Goal: Check status: Check status

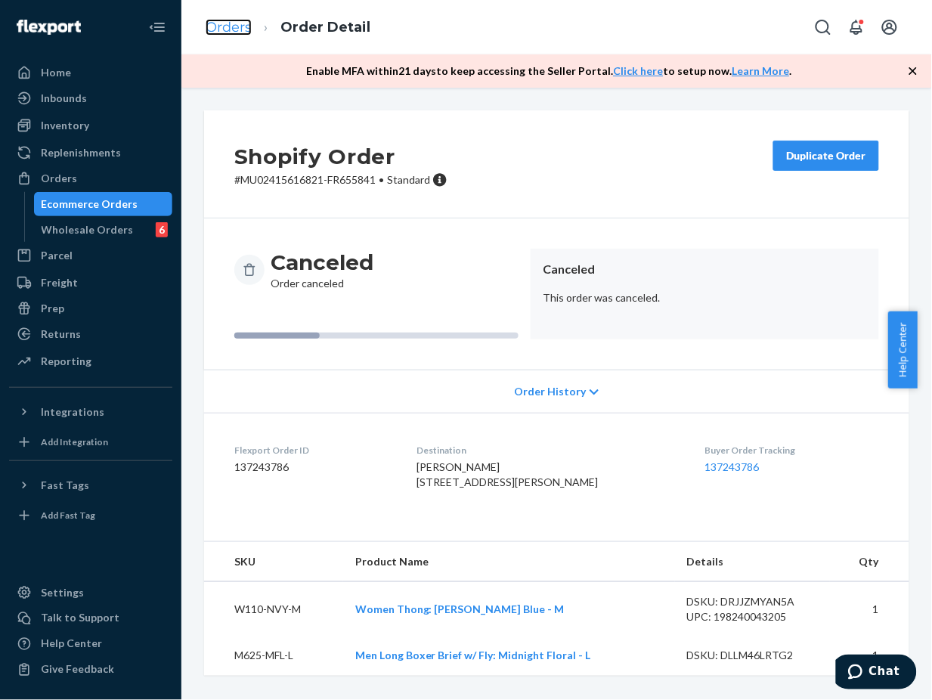
click at [237, 32] on link "Orders" at bounding box center [229, 27] width 46 height 17
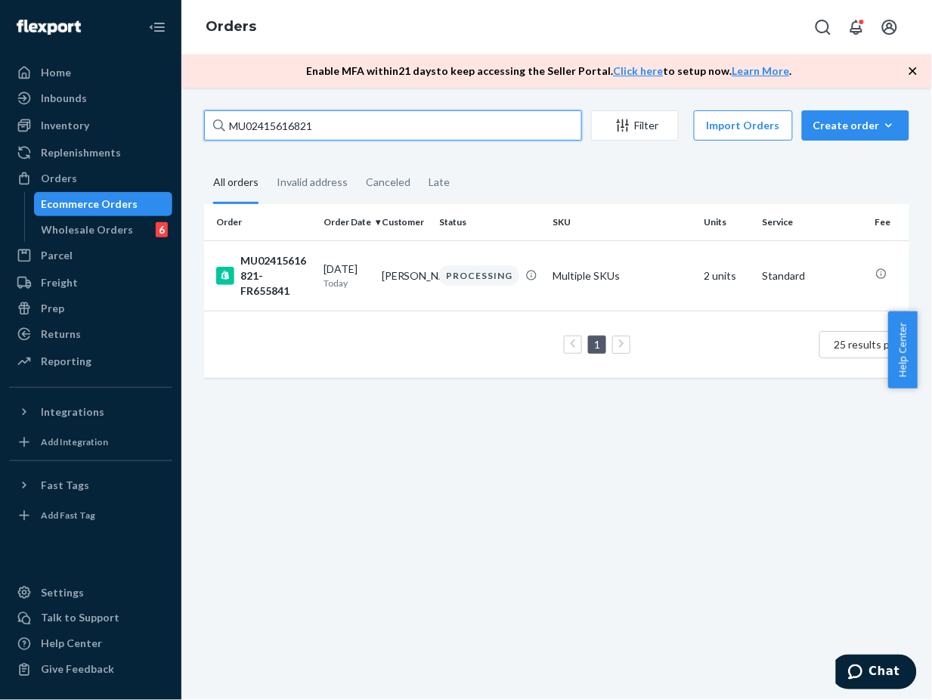
drag, startPoint x: 329, startPoint y: 128, endPoint x: 227, endPoint y: 131, distance: 102.0
click at [227, 131] on input "MU02415616821" at bounding box center [393, 125] width 378 height 30
paste input "6PKB600-SCRB-4/5"
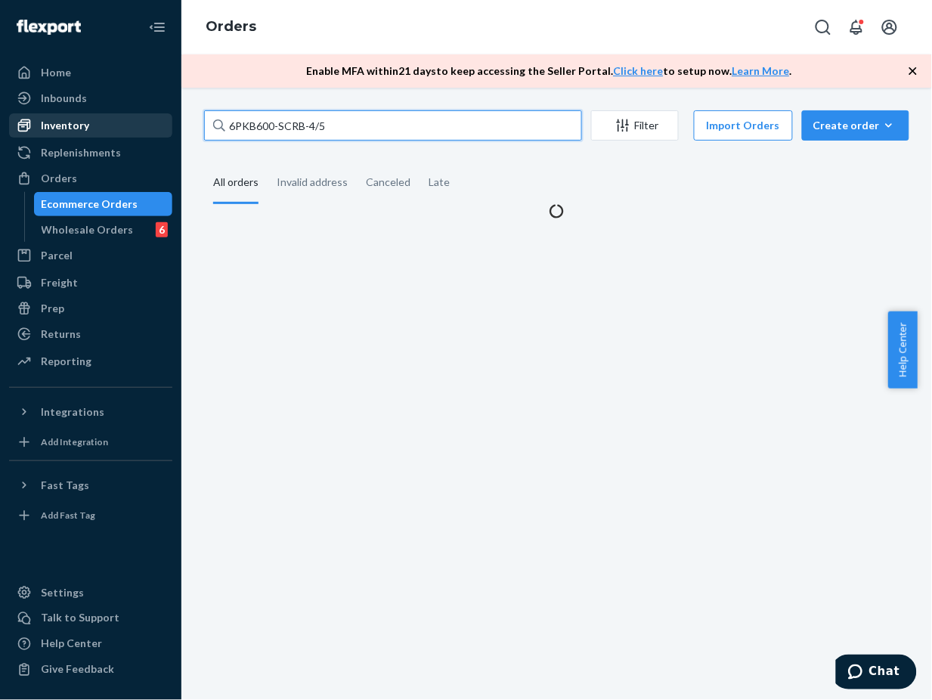
type input "6PKB600-SCRB-4/5"
click at [101, 115] on div "Inventory" at bounding box center [91, 125] width 160 height 21
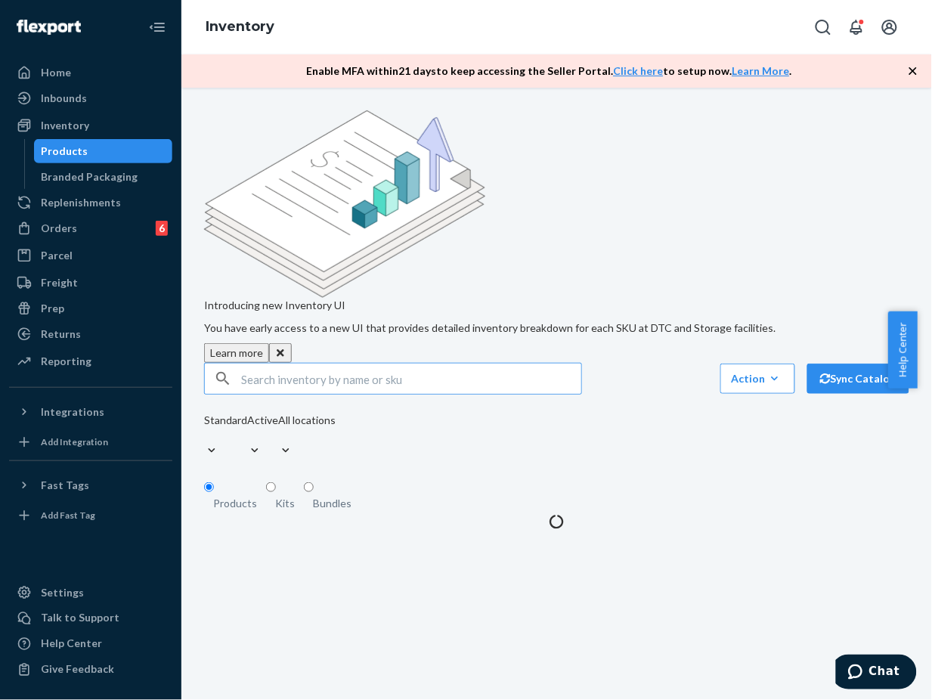
click at [331, 363] on input "text" at bounding box center [411, 378] width 340 height 30
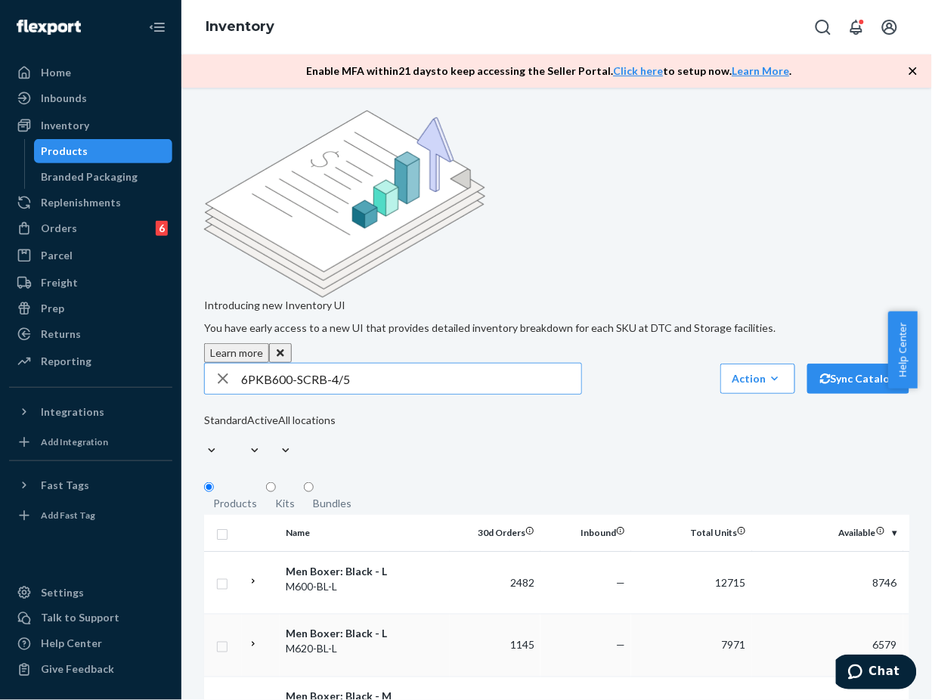
type input "6PKB600-SCRB-4/5"
